Goal: Task Accomplishment & Management: Manage account settings

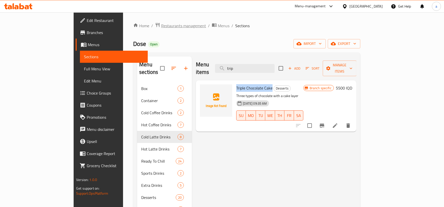
click at [161, 24] on span "Restaurants management" at bounding box center [183, 26] width 45 height 6
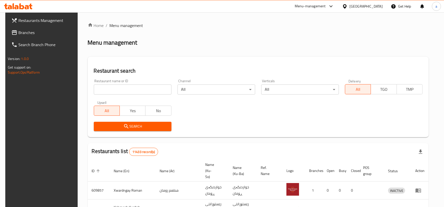
click at [135, 85] on input "search" at bounding box center [133, 89] width 78 height 10
click at [18, 30] on span "Branches" at bounding box center [46, 33] width 57 height 6
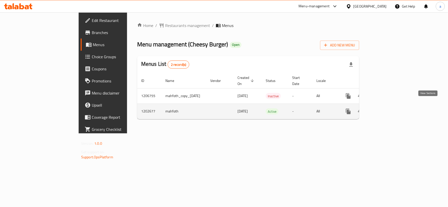
click at [388, 108] on icon "enhanced table" at bounding box center [385, 111] width 6 height 6
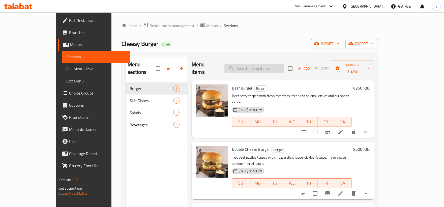
click at [282, 67] on input "search" at bounding box center [254, 68] width 60 height 9
paste input "Spicy Beef And Bacon Burger"
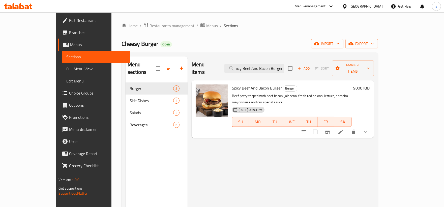
type input "Spicy Beef And Bacon Burger"
click at [66, 69] on span "Full Menu View" at bounding box center [96, 69] width 60 height 6
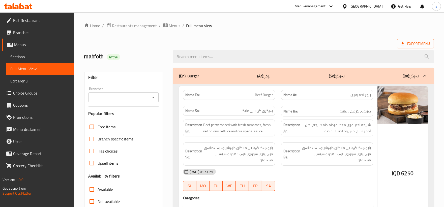
click at [154, 93] on div "Branches" at bounding box center [124, 97] width 70 height 10
click at [154, 100] on button "Open" at bounding box center [153, 97] width 7 height 7
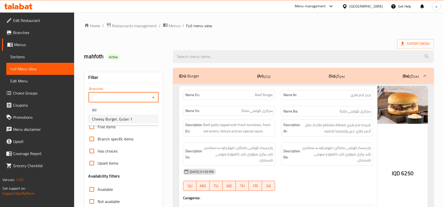
click at [143, 118] on li "Cheesy Burger, Gulan 1" at bounding box center [123, 119] width 70 height 9
type input "Cheesy Burger, Gulan 1"
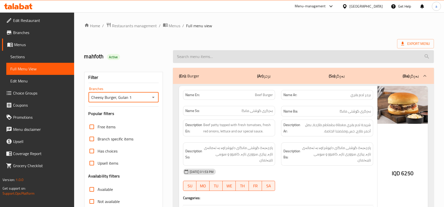
click at [236, 57] on input "search" at bounding box center [303, 56] width 261 height 13
paste input "Spicy Beef And Bacon Burger"
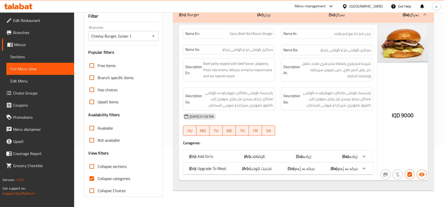
scroll to position [14, 0]
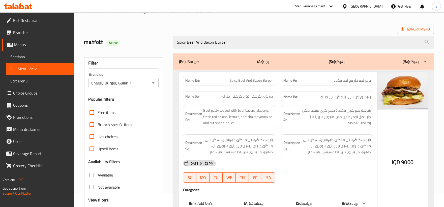
drag, startPoint x: 250, startPoint y: 39, endPoint x: 129, endPoint y: 52, distance: 121.2
click at [129, 52] on div "Home / Restaurants management / Menus / Full menu view Export Menu mahfoth Acti…" at bounding box center [259, 126] width 350 height 236
paste input "Chicke"
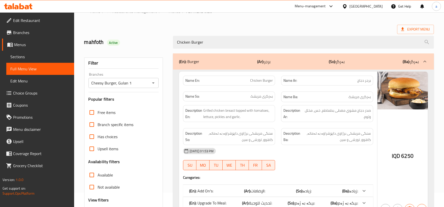
click at [155, 84] on icon "Open" at bounding box center [153, 83] width 6 height 6
type input "Chicken Burger"
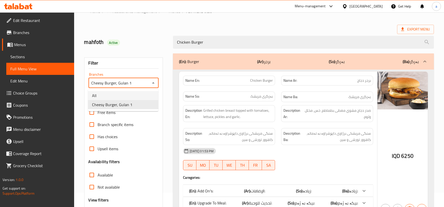
click at [127, 96] on li "All" at bounding box center [123, 95] width 70 height 9
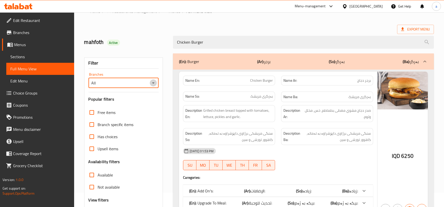
click at [154, 83] on icon "Open" at bounding box center [153, 82] width 3 height 1
click at [140, 105] on li "Cheesy Burger, Gulan 1" at bounding box center [123, 104] width 70 height 9
click at [152, 81] on icon "Open" at bounding box center [153, 83] width 6 height 6
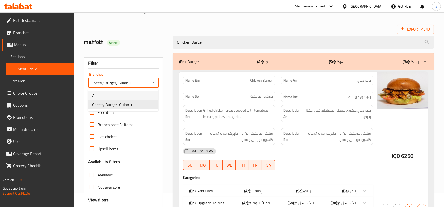
click at [135, 93] on li "All" at bounding box center [123, 95] width 70 height 9
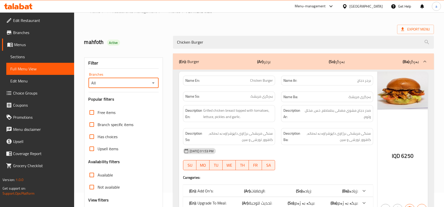
click at [24, 66] on span "Full Menu View" at bounding box center [40, 69] width 60 height 6
click at [153, 84] on icon "Open" at bounding box center [153, 83] width 6 height 6
click at [135, 103] on li "Cheesy Burger, Gulan 1" at bounding box center [123, 104] width 70 height 9
type input "Cheesy Burger, Gulan 1"
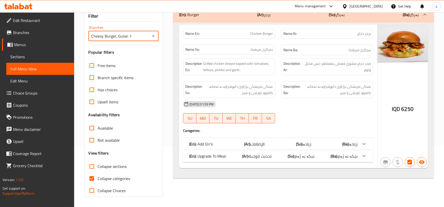
scroll to position [0, 0]
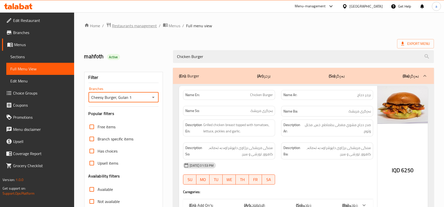
click at [139, 23] on span "Restaurants management" at bounding box center [134, 26] width 45 height 6
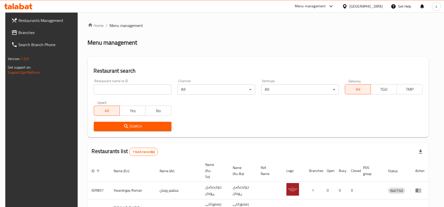
click at [36, 29] on link "Branches" at bounding box center [43, 32] width 72 height 12
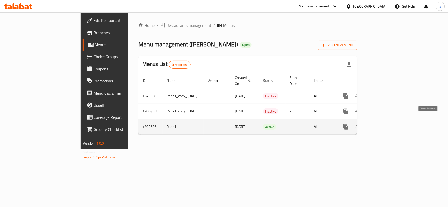
click at [385, 124] on icon "enhanced table" at bounding box center [382, 127] width 6 height 6
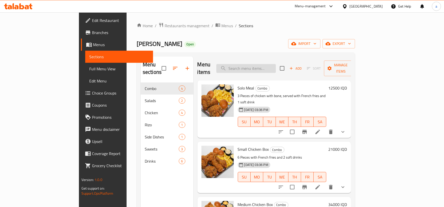
click at [269, 64] on input "search" at bounding box center [246, 68] width 60 height 9
paste input "Chicken Burger"
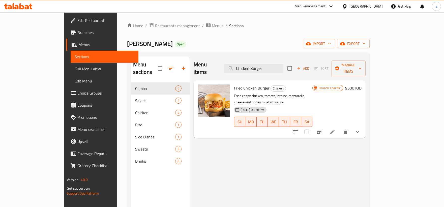
drag, startPoint x: 288, startPoint y: 67, endPoint x: 197, endPoint y: 71, distance: 90.9
click at [197, 71] on div "Menu items Chicken Burger Add Sort Manage items" at bounding box center [280, 68] width 172 height 24
paste input "Crispy Sandwich"
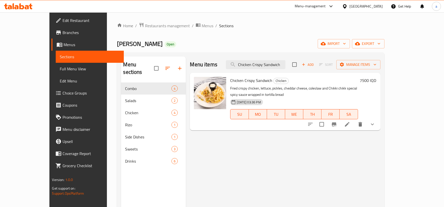
type input "Chicken Crispy Sandwich"
click at [145, 23] on span "Restaurants management" at bounding box center [167, 26] width 45 height 6
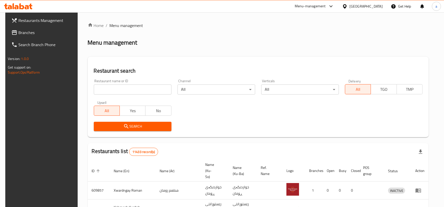
click at [42, 34] on span "Branches" at bounding box center [46, 33] width 57 height 6
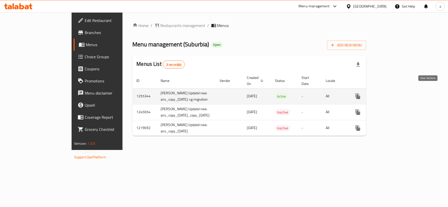
click at [398, 93] on icon "enhanced table" at bounding box center [394, 96] width 6 height 6
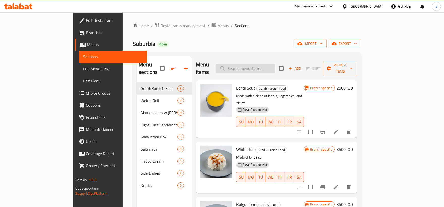
click at [259, 65] on input "search" at bounding box center [246, 68] width 60 height 9
paste input "Chicken Shrimp Sandwich"
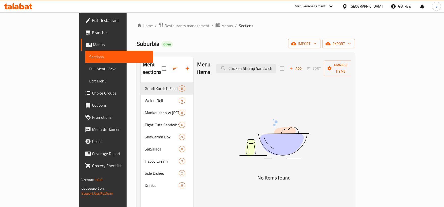
type input "Chicken Shrimp Sandwich"
drag, startPoint x: 300, startPoint y: 65, endPoint x: 225, endPoint y: 64, distance: 74.4
click at [225, 64] on div "Menu items Chicken Shrimp Sandwich Add Sort Manage items" at bounding box center [274, 68] width 154 height 24
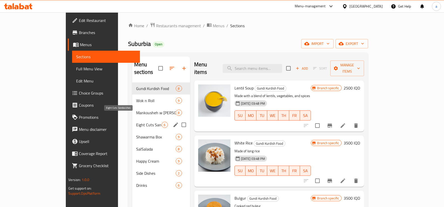
click at [136, 122] on span "Eight Cuts Sandwiches" at bounding box center [148, 125] width 25 height 6
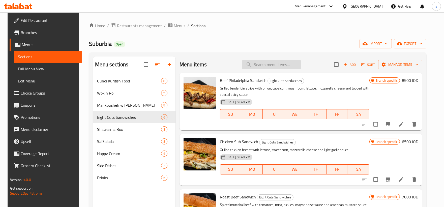
click at [274, 63] on input "search" at bounding box center [272, 64] width 60 height 9
paste input "Chicken Shrimp Sandwich"
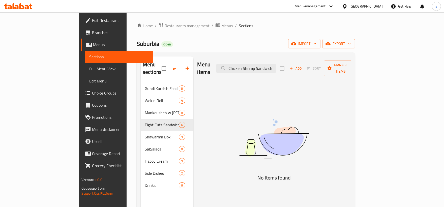
type input "Chicken Shrimp Sandwich"
click at [89, 71] on span "Full Menu View" at bounding box center [119, 69] width 60 height 6
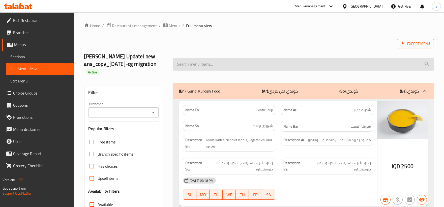
click at [288, 64] on input "search" at bounding box center [303, 64] width 261 height 13
paste input "Chicken Shrimp Sandwich"
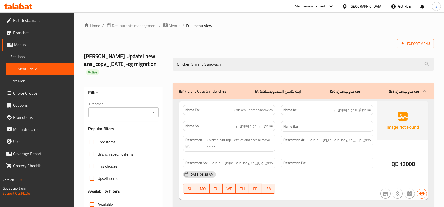
type input "Chicken Shrimp Sandwich"
click at [15, 59] on span "Sections" at bounding box center [40, 57] width 60 height 6
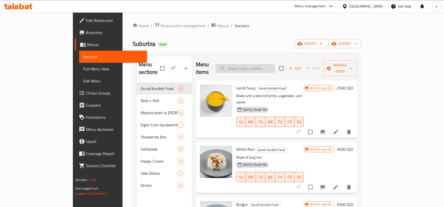
click at [274, 64] on input "search" at bounding box center [246, 68] width 60 height 9
paste input "Chicken Shrimp Sandwich"
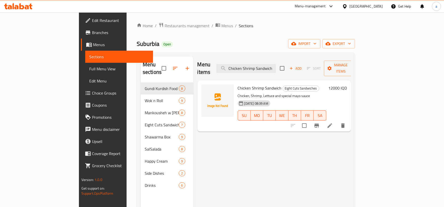
type input "Chicken Shrimp Sandwich"
click at [337, 121] on li at bounding box center [330, 125] width 14 height 9
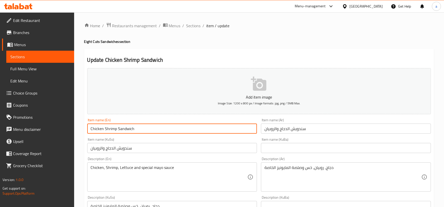
drag, startPoint x: 145, startPoint y: 129, endPoint x: 37, endPoint y: 127, distance: 108.2
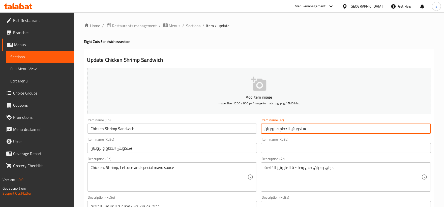
drag, startPoint x: 337, startPoint y: 127, endPoint x: 189, endPoint y: 128, distance: 148.6
click at [189, 128] on div "Add item image Image Size: 1200 x 800 px / Image formats: jpg, png / 5MB Max. I…" at bounding box center [259, 203] width 348 height 275
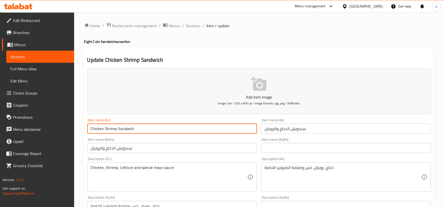
drag, startPoint x: 142, startPoint y: 128, endPoint x: 23, endPoint y: 130, distance: 119.3
paste input "and shrimp s"
type input "Chicken and shrimp sandwich"
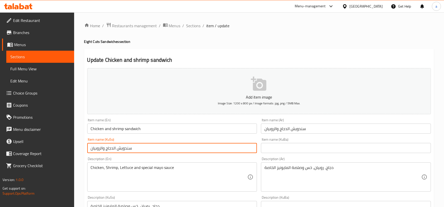
drag, startPoint x: 146, startPoint y: 144, endPoint x: 56, endPoint y: 151, distance: 90.8
paste input "اندویچی مریشک و میسی"
type input "ساندویچی مریشک و میسی"
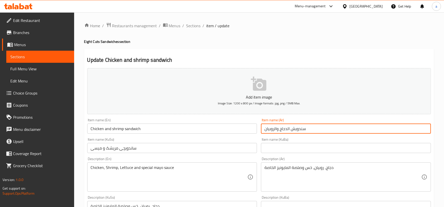
drag, startPoint x: 311, startPoint y: 130, endPoint x: 187, endPoint y: 145, distance: 124.7
click at [187, 145] on div "Add item image Image Size: 1200 x 800 px / Image formats: jpg, png / 5MB Max. I…" at bounding box center [259, 203] width 348 height 275
paste input "جاج و"
type input "سندويش دجاج وروبيان"
click at [119, 129] on input "Chicken and shrimp sandwich" at bounding box center [172, 129] width 170 height 10
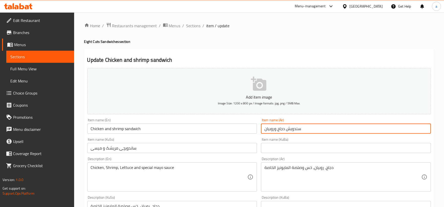
click at [119, 129] on input "Chicken and shrimp sandwich" at bounding box center [172, 129] width 170 height 10
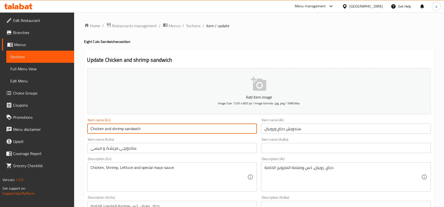
click at [98, 149] on input "ساندویچی مریشک و میسی" at bounding box center [172, 148] width 170 height 10
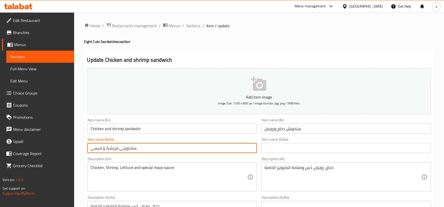
click at [98, 149] on input "ساندویچی مریشک و میسی" at bounding box center [172, 148] width 170 height 10
paste input "ڕۆبیان"
drag, startPoint x: 153, startPoint y: 150, endPoint x: 47, endPoint y: 145, distance: 105.5
type input "ساندویچی مریشک و ڕۆبیان"
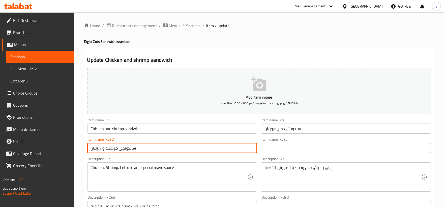
click at [319, 147] on input "text" at bounding box center [346, 148] width 170 height 10
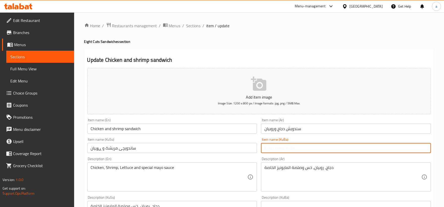
paste input "ساندویچی مریشک و ڕۆبیان"
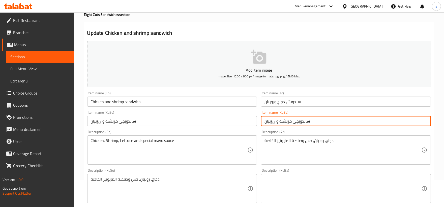
scroll to position [47, 0]
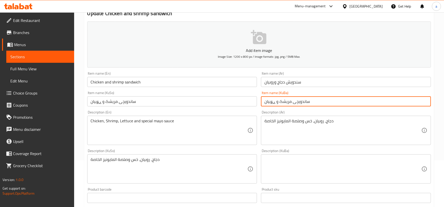
type input "ساندویچی مریشک و ڕۆبیان"
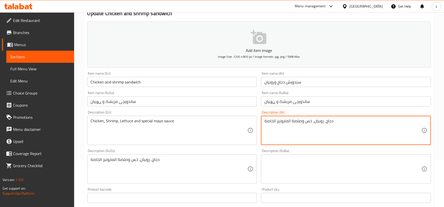
click at [289, 122] on textarea "دجاج, روبيان, خس وصلصة المايونيز الخاصة" at bounding box center [343, 131] width 157 height 24
click at [281, 119] on textarea "دجاج, روبيان, خس وصلصة مايونيز الخاصة" at bounding box center [343, 131] width 157 height 24
click at [273, 121] on textarea "دجاج, روبيان, خس وصلصة مايونيز الخاصة" at bounding box center [343, 131] width 157 height 24
type textarea "دجاج, روبيان, خس وصلصة مايونيز خاصة"
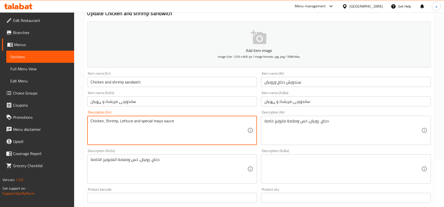
click at [156, 122] on textarea "Chicken, Shrimp, Lettuce and special mayo sauce" at bounding box center [169, 131] width 157 height 24
paste textarea "Mayonnaise"
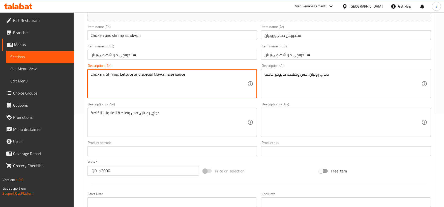
drag, startPoint x: 208, startPoint y: 77, endPoint x: 45, endPoint y: 77, distance: 162.9
click at [45, 77] on div "Edit Restaurant Branches Menus Sections Full Menu View Edit Menu Choice Groups …" at bounding box center [222, 120] width 444 height 402
type textarea "Chicken, Shrimp, Lettuce and special Mayonnaise sauce"
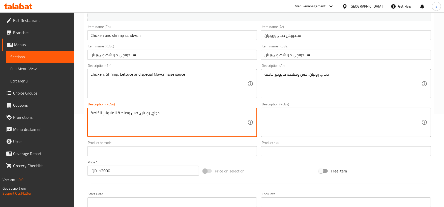
drag, startPoint x: 191, startPoint y: 114, endPoint x: 14, endPoint y: 129, distance: 177.9
paste textarea "مریشک، میسی، کاهوو و سۆسی مایۆنێزی تایبەت"
click at [152, 114] on textarea "مریشک، میسی، کاهوو و سۆسی مایۆنێزی تایبەت" at bounding box center [169, 122] width 157 height 24
paste textarea "ڕۆبیان"
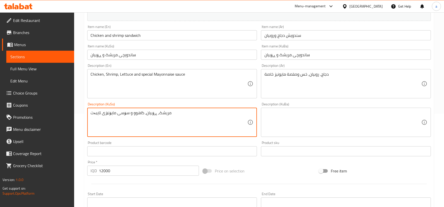
click at [155, 114] on textarea "مریشک، ڕۆبیان، کاهوو و سۆسی مایۆنێزی تایبەت" at bounding box center [169, 122] width 157 height 24
click at [134, 113] on textarea "مریشک، ڕۆبیان، کاهوو و سۆسی مایۆنێزی تایبەت" at bounding box center [169, 122] width 157 height 24
click at [105, 113] on textarea "مریشک، ڕۆبیان، کاهوو و سۆسی مایۆنێزی تایبەت" at bounding box center [169, 122] width 157 height 24
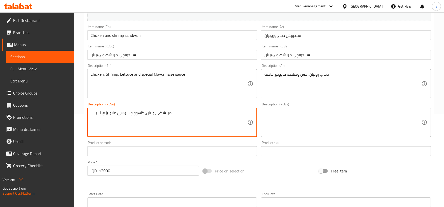
click at [110, 115] on textarea "مریشک، ڕۆبیان، کاهوو و سۆسی مایۆنێزی تایبەت" at bounding box center [169, 122] width 157 height 24
click at [106, 114] on textarea "مریشک، ڕۆبیان، کاهوو و سۆسی مایۆنێزی تایبەت" at bounding box center [169, 122] width 157 height 24
drag, startPoint x: 104, startPoint y: 114, endPoint x: 114, endPoint y: 114, distance: 9.8
click at [114, 114] on textarea "مریشک، ڕۆبیان، کاهوو و سۆسی مایۆنێزی تایبەت" at bounding box center [169, 122] width 157 height 24
paste textarea "ز"
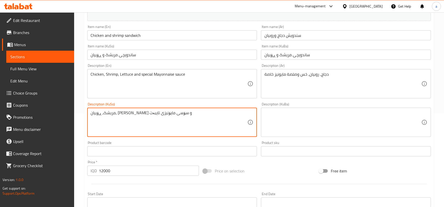
type textarea "مریشک، ڕۆبیان، کاهوو و سۆسی مایۆنیزی تایبەت"
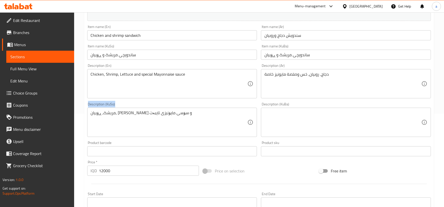
drag, startPoint x: 187, startPoint y: 109, endPoint x: 87, endPoint y: 124, distance: 101.7
click at [87, 124] on div "Description (KuSo) مریشک، ڕۆبیان، کاهوو و سۆسی مایۆنیزی تایبەت Description (KuS…" at bounding box center [172, 119] width 174 height 39
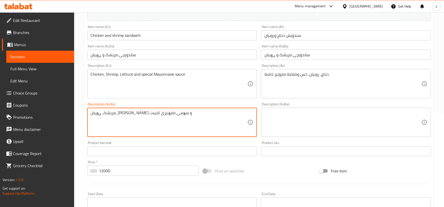
click at [343, 114] on textarea at bounding box center [343, 122] width 157 height 24
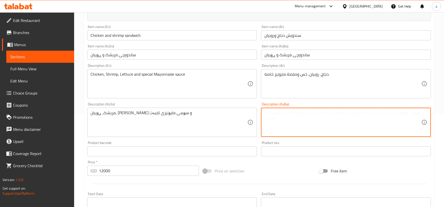
paste textarea "مریشک، ڕۆبیان، کاهوو و سۆسی مایۆنیزی تایبەت"
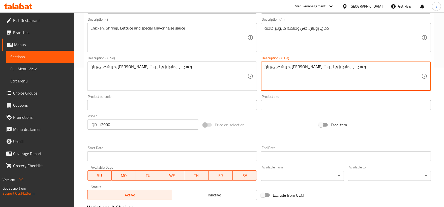
scroll to position [206, 0]
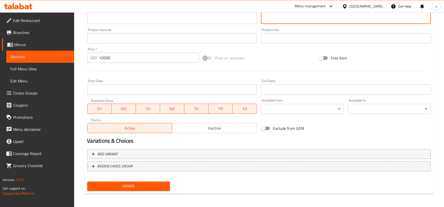
type textarea "مریشک، ڕۆبیان، کاهوو و سۆسی مایۆنیزی تایبەت"
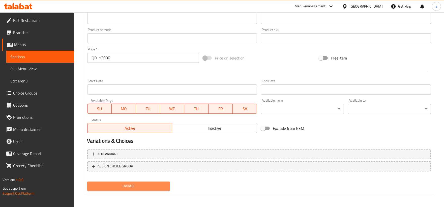
click at [135, 184] on span "Update" at bounding box center [128, 186] width 75 height 6
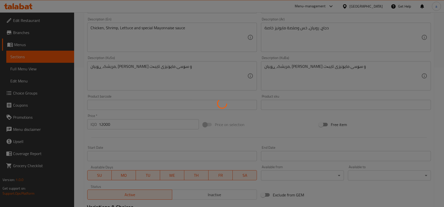
scroll to position [19, 0]
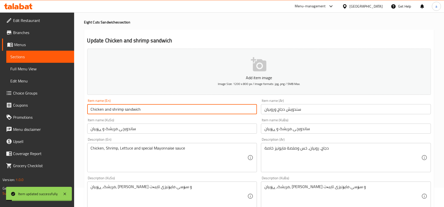
drag, startPoint x: 167, startPoint y: 108, endPoint x: 0, endPoint y: 120, distance: 167.6
click at [0, 120] on div "Edit Restaurant Branches Menus Sections Full Menu View Edit Menu Choice Groups …" at bounding box center [222, 194] width 444 height 402
click at [55, 71] on span "Full Menu View" at bounding box center [40, 69] width 60 height 6
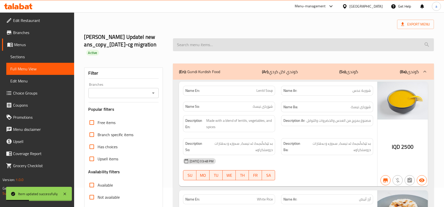
click at [248, 47] on input "search" at bounding box center [303, 44] width 261 height 13
paste input "Chicken and shrimp sandwich"
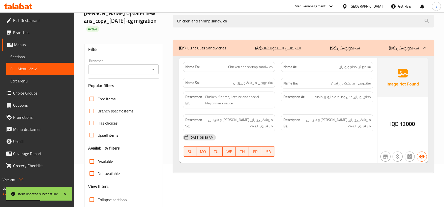
scroll to position [30, 0]
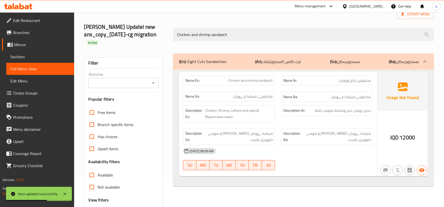
type input "Chicken and shrimp sandwich"
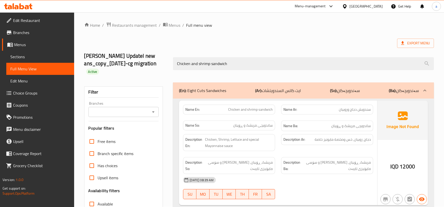
scroll to position [0, 0]
click at [143, 23] on span "Restaurants management" at bounding box center [134, 26] width 45 height 6
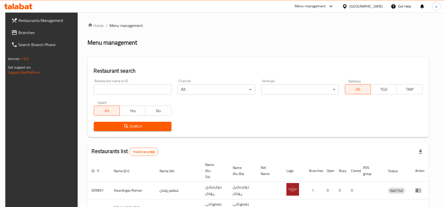
click at [32, 33] on span "Branches" at bounding box center [46, 33] width 57 height 6
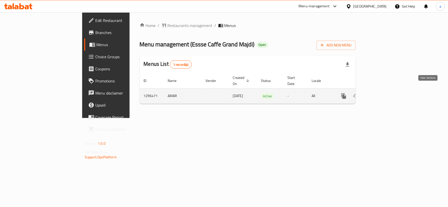
click at [383, 94] on icon "enhanced table" at bounding box center [380, 96] width 5 height 5
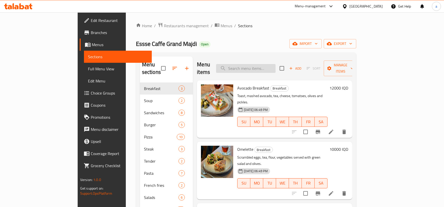
click at [276, 64] on input "search" at bounding box center [246, 68] width 60 height 9
paste input "Crispy Chicken Sandwich"
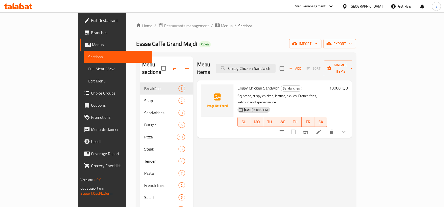
type input "Crispy Chicken Sandwich"
click at [91, 20] on span "Edit Restaurant" at bounding box center [119, 20] width 57 height 6
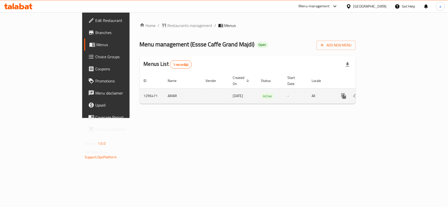
click at [383, 94] on icon "enhanced table" at bounding box center [380, 96] width 5 height 5
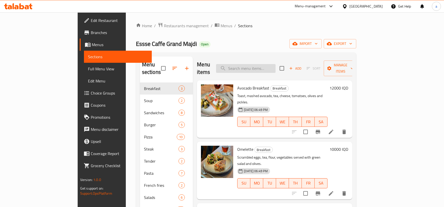
click at [276, 67] on input "search" at bounding box center [246, 68] width 60 height 9
click at [88, 66] on span "Full Menu View" at bounding box center [118, 69] width 60 height 6
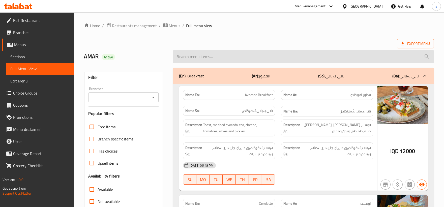
click at [254, 59] on input "search" at bounding box center [303, 56] width 261 height 13
paste input "Crispy Chicken Sandwich"
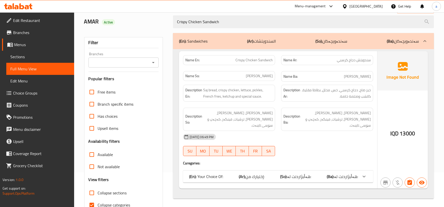
scroll to position [47, 0]
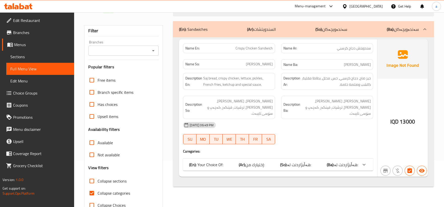
type input "Crispy Chicken Sandwich"
click at [160, 51] on div "Filter Branches Branches Popular filters Free items Branch specific items Has c…" at bounding box center [123, 118] width 79 height 186
click at [155, 50] on icon "Open" at bounding box center [153, 51] width 6 height 6
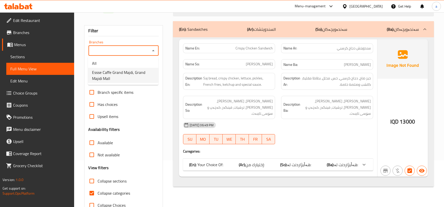
click at [148, 75] on span "Essse Caffe Grand Majdi, Grand Majidi Mall" at bounding box center [123, 75] width 62 height 12
type input "Essse Caffe Grand Majdi, Grand Majidi Mall"
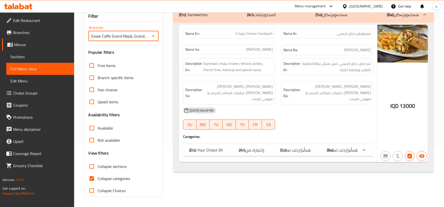
scroll to position [0, 0]
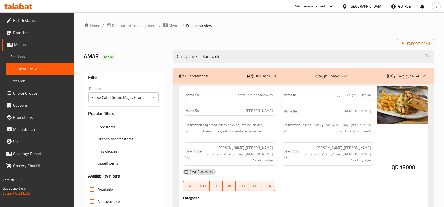
drag, startPoint x: 308, startPoint y: 57, endPoint x: 152, endPoint y: 71, distance: 156.7
click at [152, 71] on div "Home / Restaurants management / Menus / Full menu view Export Menu AMAR Active …" at bounding box center [259, 140] width 350 height 236
paste input "Strawberry Donut"
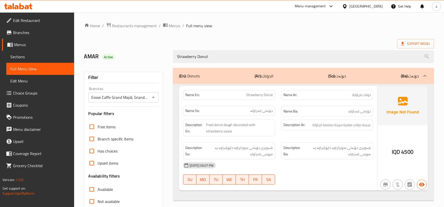
type input "Strawberry Donut"
drag, startPoint x: 219, startPoint y: 53, endPoint x: 133, endPoint y: 66, distance: 87.6
click at [133, 66] on div "Home / Restaurants management / Menus / Full menu view Export Menu AMAR Active …" at bounding box center [259, 140] width 350 height 236
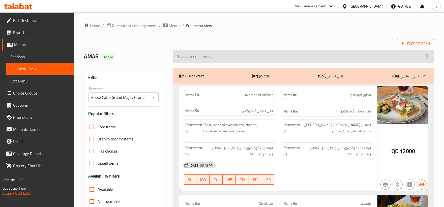
paste input "Strawberry Donut"
type input "Strawberry Donut"
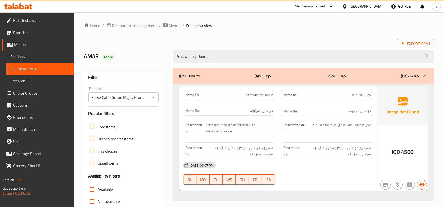
drag, startPoint x: 220, startPoint y: 57, endPoint x: 144, endPoint y: 61, distance: 76.5
click at [144, 61] on div "AMAR Active Strawberry Donut" at bounding box center [259, 56] width 356 height 22
click at [154, 96] on icon "Open" at bounding box center [153, 97] width 6 height 6
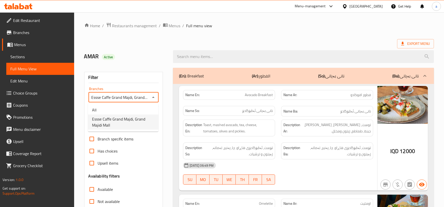
scroll to position [0, 16]
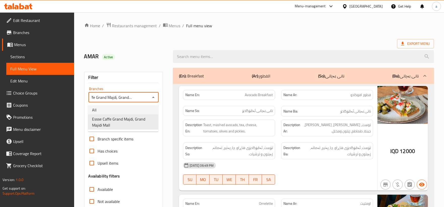
click at [135, 110] on li "All" at bounding box center [123, 109] width 70 height 9
type input "All"
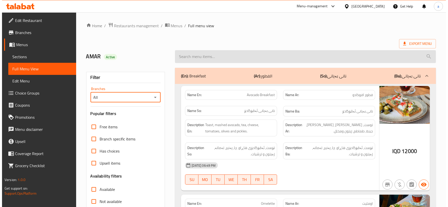
scroll to position [0, 0]
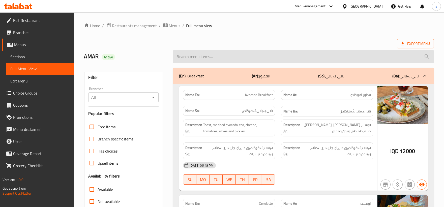
click at [205, 57] on input "search" at bounding box center [303, 56] width 261 height 13
paste input "Strawberry Donut"
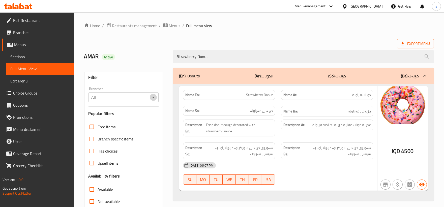
click at [155, 99] on icon "Open" at bounding box center [153, 97] width 6 height 6
type input "Strawberry Donut"
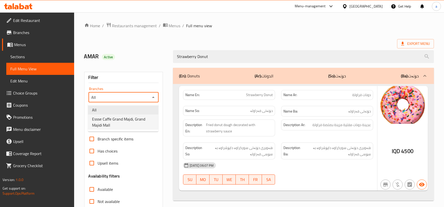
click at [142, 120] on span "Essse Caffe Grand Majdi, Grand Majidi Mall" at bounding box center [123, 122] width 62 height 12
type input "Essse Caffe Grand Majdi, Grand Majidi Mall"
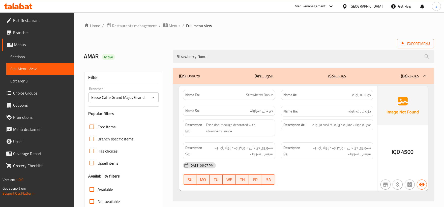
drag, startPoint x: 276, startPoint y: 60, endPoint x: 118, endPoint y: 64, distance: 158.7
click at [118, 64] on div "AMAR Active Strawberry Donut" at bounding box center [259, 56] width 356 height 22
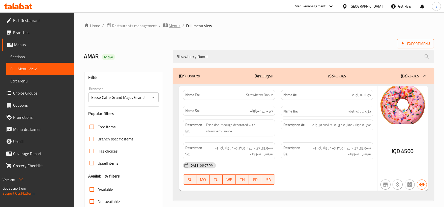
click at [173, 23] on span "Menus" at bounding box center [175, 26] width 12 height 6
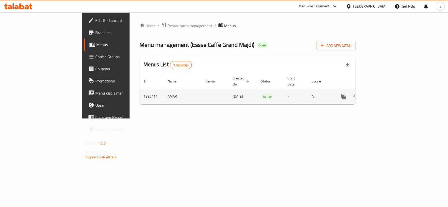
click at [383, 94] on icon "enhanced table" at bounding box center [380, 96] width 5 height 5
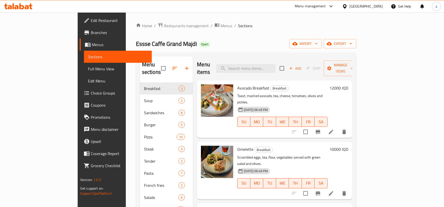
click at [88, 66] on span "Full Menu View" at bounding box center [118, 69] width 60 height 6
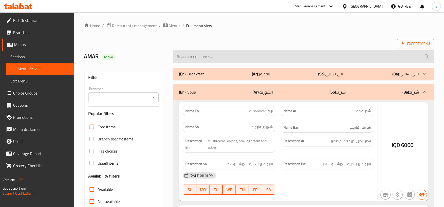
click at [270, 58] on input "search" at bounding box center [303, 56] width 261 height 13
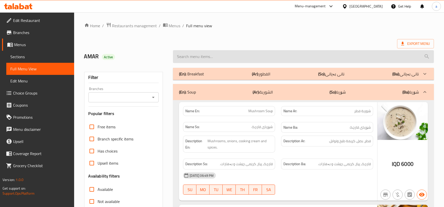
paste input "Strawberry Donut"
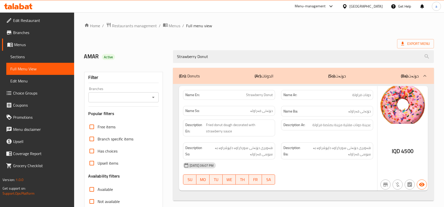
type input "Strawberry Donut"
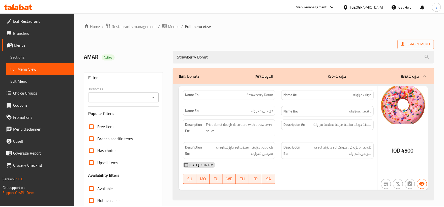
scroll to position [61, 0]
